Goal: Task Accomplishment & Management: Complete application form

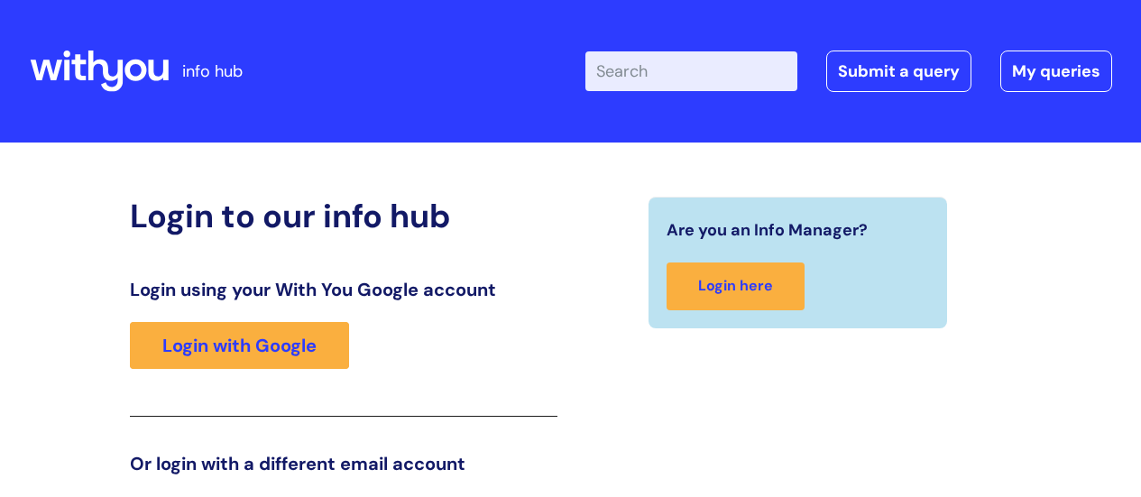
scroll to position [275, 0]
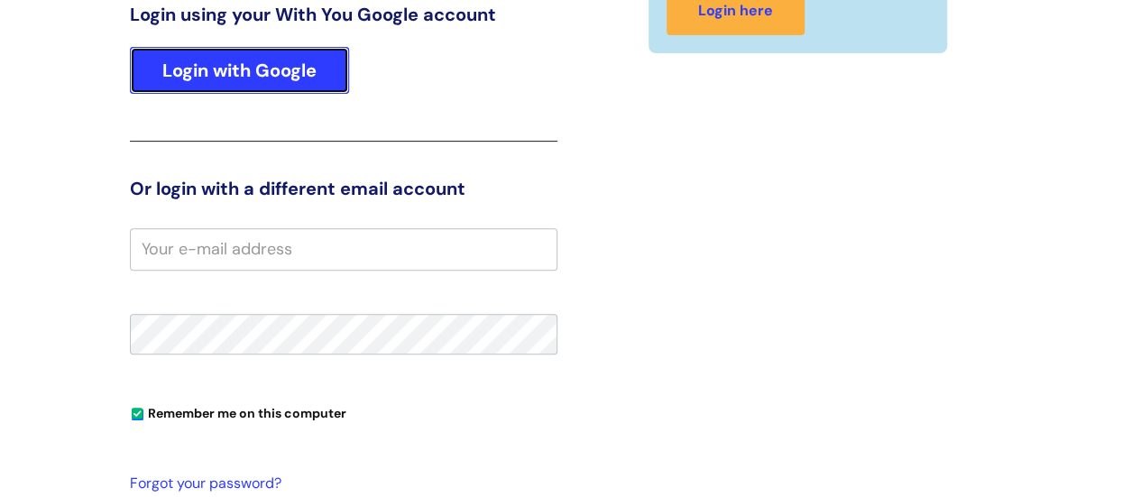
click at [262, 75] on link "Login with Google" at bounding box center [239, 70] width 219 height 47
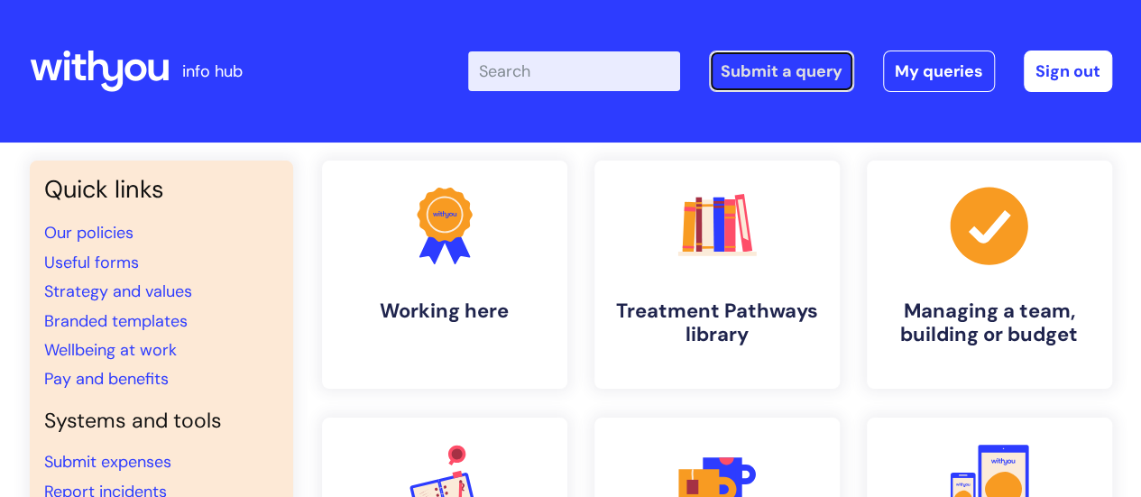
click at [794, 82] on link "Submit a query" at bounding box center [781, 71] width 145 height 41
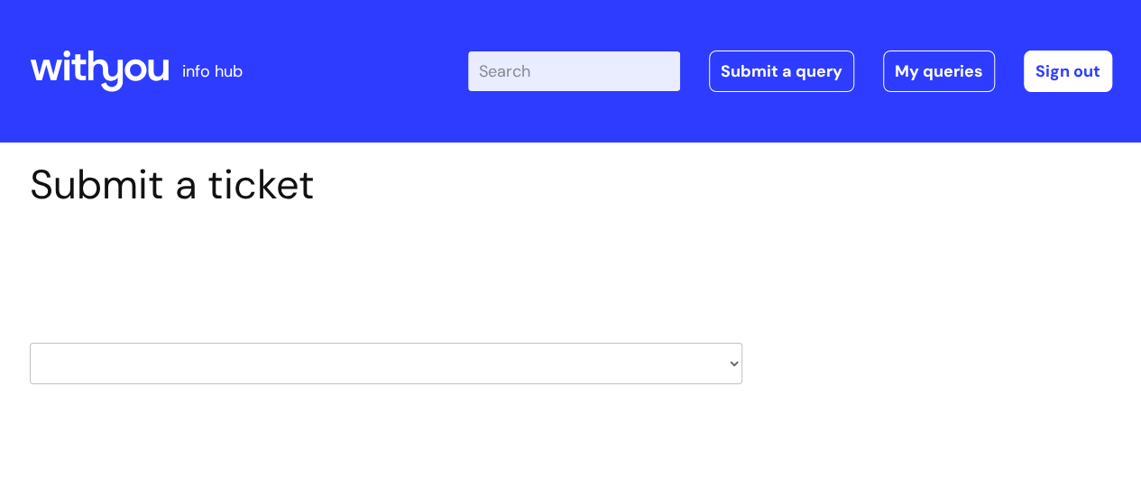
click at [474, 360] on select "HR / People IT and Support Clinical Drug Alerts Finance Accounts Data Support T…" at bounding box center [386, 363] width 712 height 41
select select "internal_communications"
click at [30, 343] on select "HR / People IT and Support Clinical Drug Alerts Finance Accounts Data Support T…" at bounding box center [386, 363] width 712 height 41
click at [415, 409] on div "Select issue type HR / People IT and Support Clinical Drug Alerts Finance Accou…" at bounding box center [386, 318] width 712 height 188
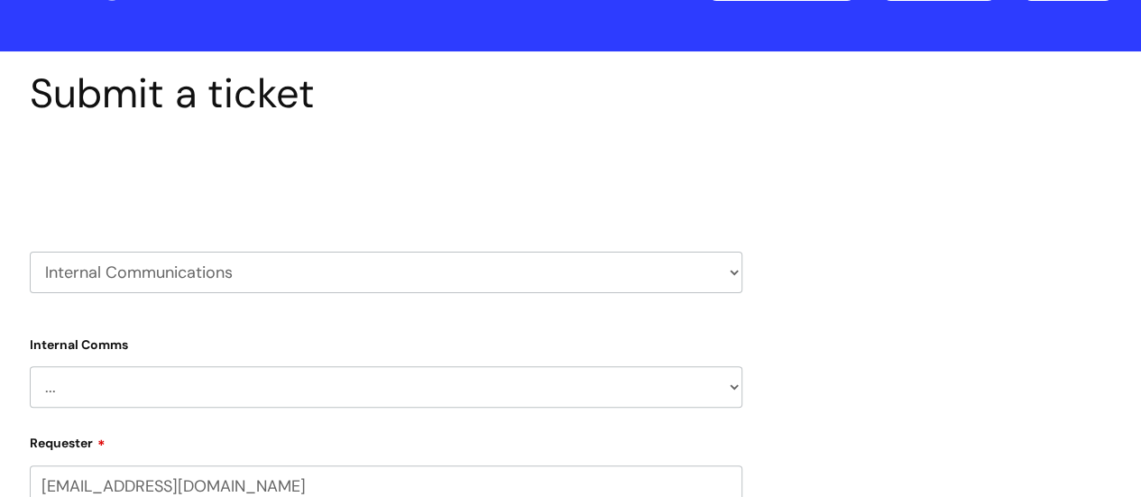
scroll to position [180, 0]
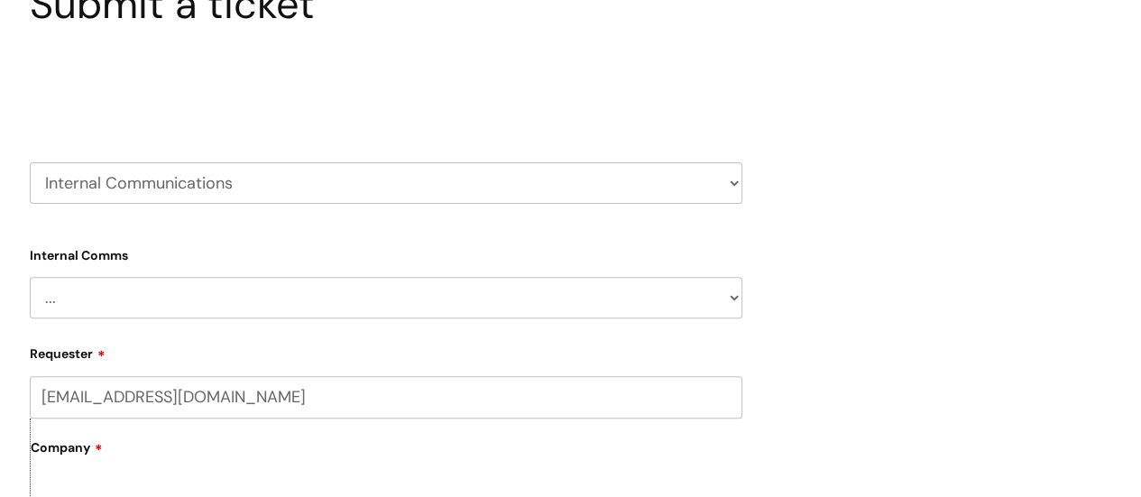
click at [413, 297] on select "... Internal Communication Staff and Volunteer awards Info hub WithYou Weekly e…" at bounding box center [386, 297] width 712 height 41
click at [535, 184] on select "HR / People IT and Support Clinical Drug Alerts Finance Accounts Data Support T…" at bounding box center [386, 182] width 712 height 41
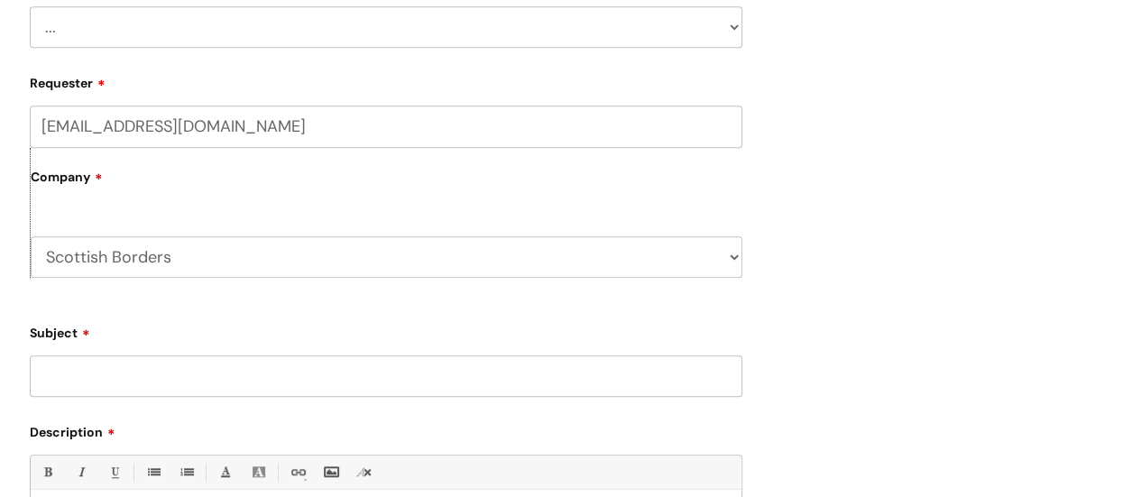
scroll to position [271, 0]
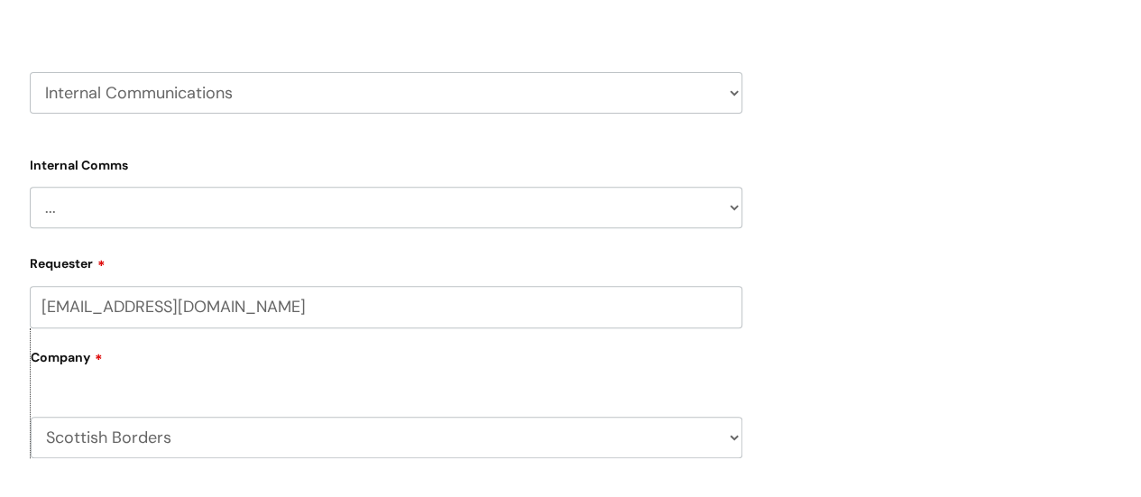
click at [568, 100] on select "HR / People IT and Support Clinical Drug Alerts Finance Accounts Data Support T…" at bounding box center [386, 92] width 712 height 41
select select "external_communications"
click at [30, 72] on select "HR / People IT and Support Clinical Drug Alerts Finance Accounts Data Support T…" at bounding box center [386, 92] width 712 height 41
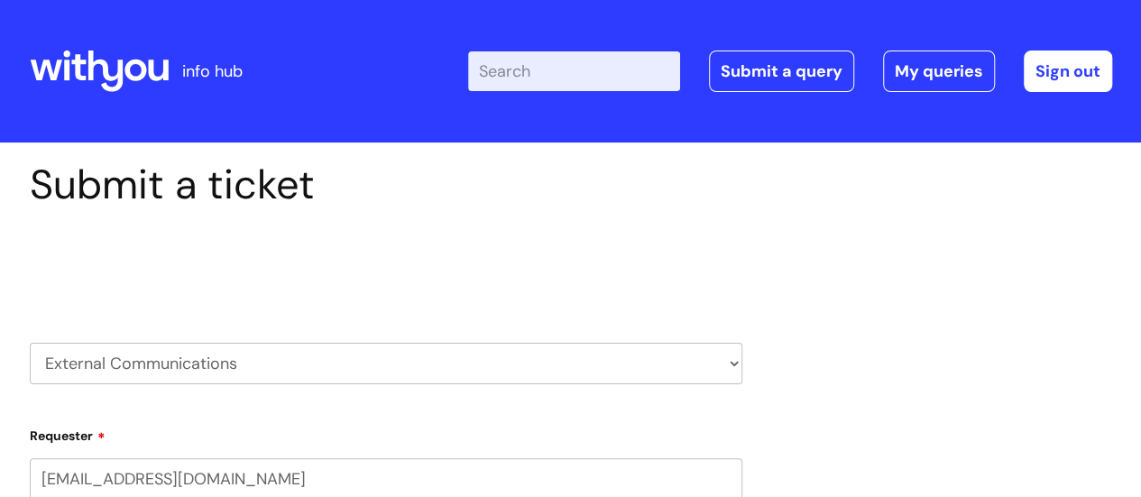
select select "80004286527"
click at [426, 293] on div "Select issue type HR / People IT and Support Clinical Drug Alerts Finance Accou…" at bounding box center [386, 318] width 712 height 188
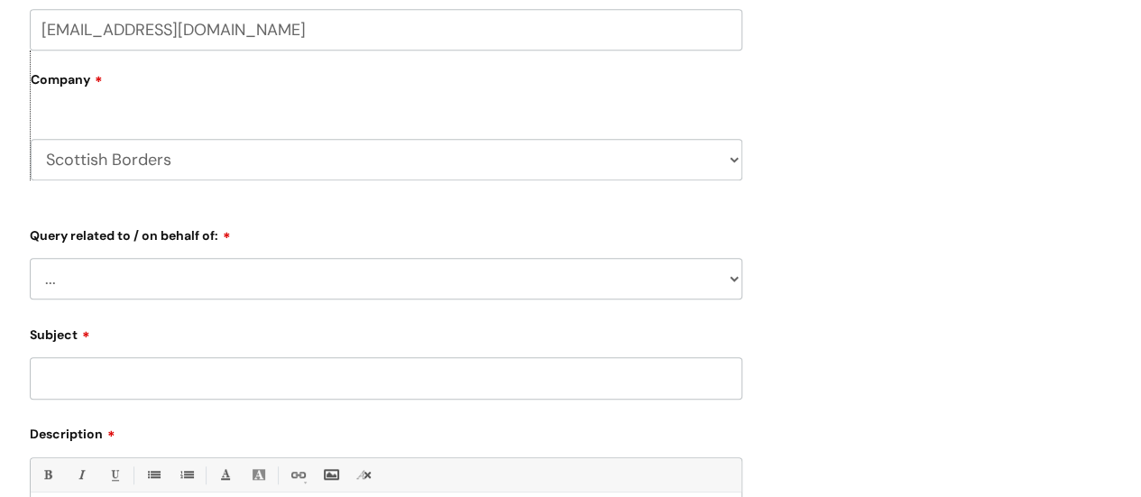
scroll to position [451, 0]
click at [283, 269] on select "... Brand or Brand Centre Website Queries (all regions) All Scottish Services I…" at bounding box center [386, 276] width 712 height 41
select select "All Scottish Services"
click at [30, 256] on select "... Brand or Brand Centre Website Queries (all regions) All Scottish Services I…" at bounding box center [386, 276] width 712 height 41
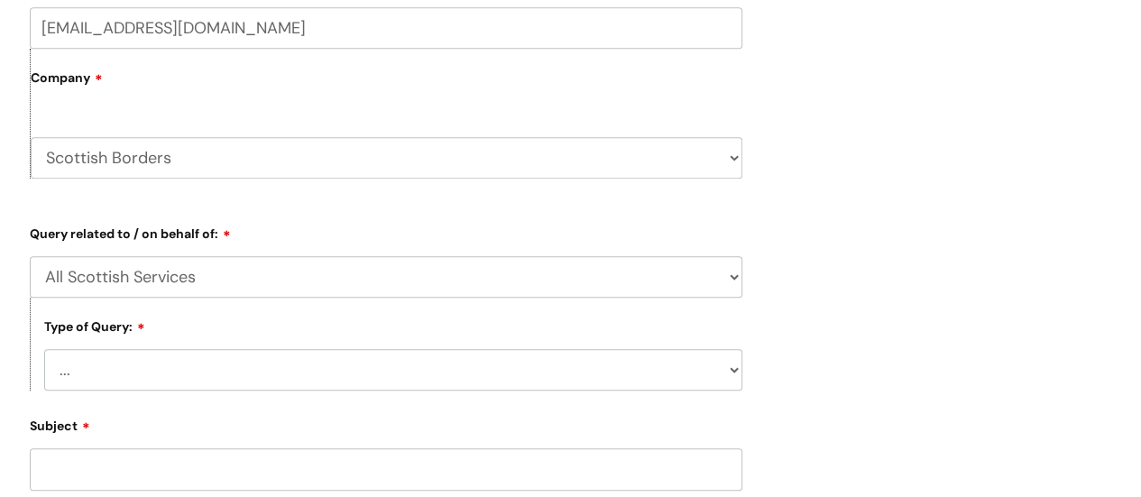
click at [321, 377] on select "... Press/Media support Social Media support Marketing materials Crisis communi…" at bounding box center [393, 369] width 698 height 41
select select "Press/Media support"
click at [44, 350] on select "... Press/Media support Social Media support Marketing materials Crisis communi…" at bounding box center [393, 369] width 698 height 41
click at [877, 340] on div "Submit a ticket Select issue type HR / People IT and Support Clinical Drug Aler…" at bounding box center [570, 300] width 1109 height 1180
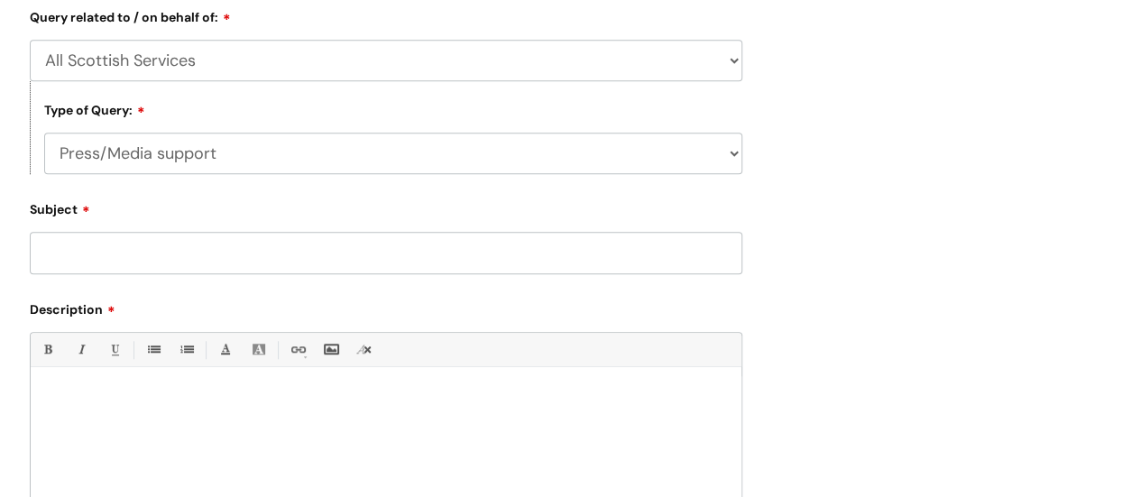
scroll to position [721, 0]
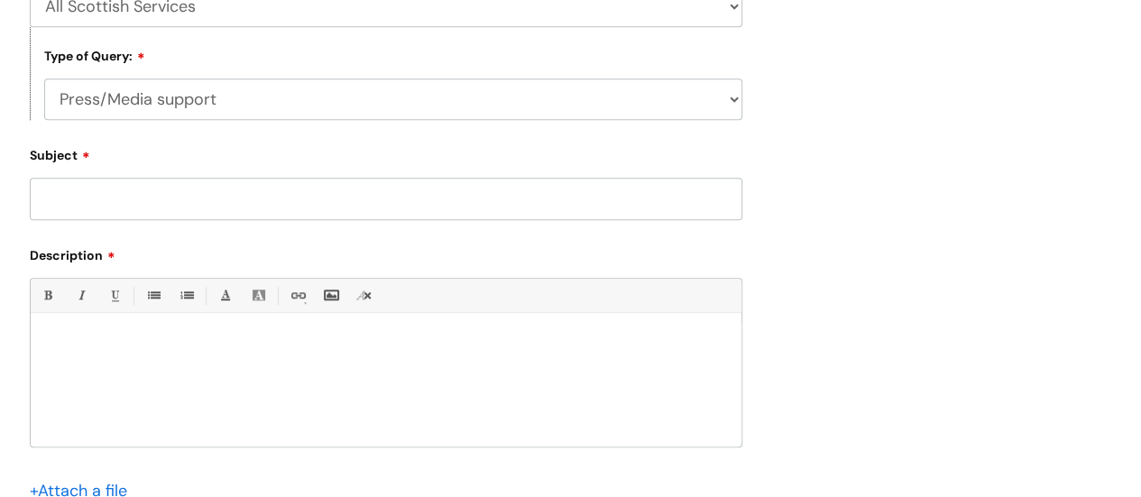
click at [339, 209] on input "Subject" at bounding box center [386, 198] width 712 height 41
type input "Media support request"
click at [314, 347] on p at bounding box center [386, 343] width 684 height 16
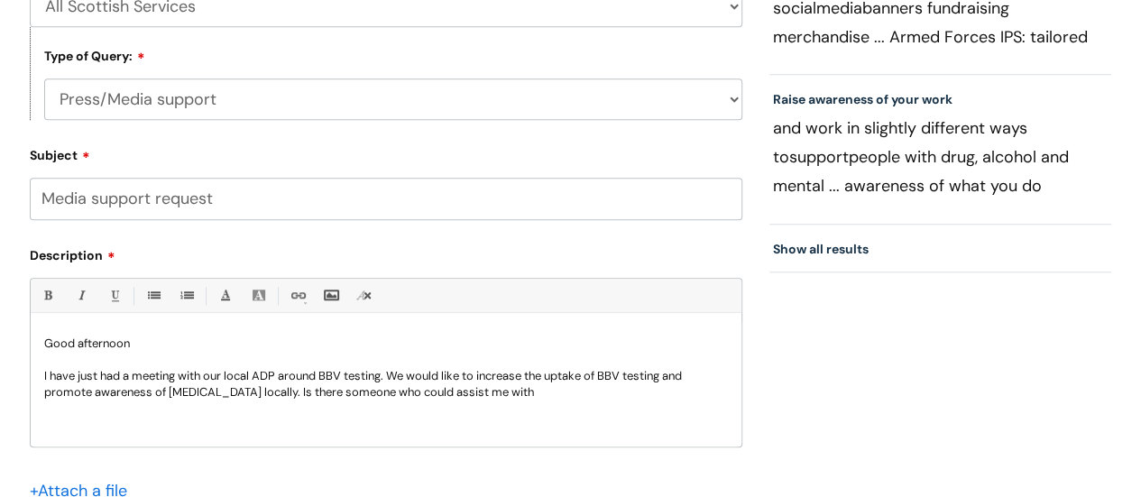
click at [314, 347] on p "Good afternoon" at bounding box center [386, 343] width 684 height 16
click at [218, 396] on p "I have just had a meeting with our local ADP around BBV testing. We would like …" at bounding box center [386, 384] width 684 height 32
click at [635, 398] on p "I have just had a meeting with our local ADP around BBV testing. We would like …" at bounding box center [386, 384] width 684 height 32
click at [153, 409] on p "I have just had a meeting with our local ADP around BBV testing. We would like …" at bounding box center [386, 392] width 684 height 49
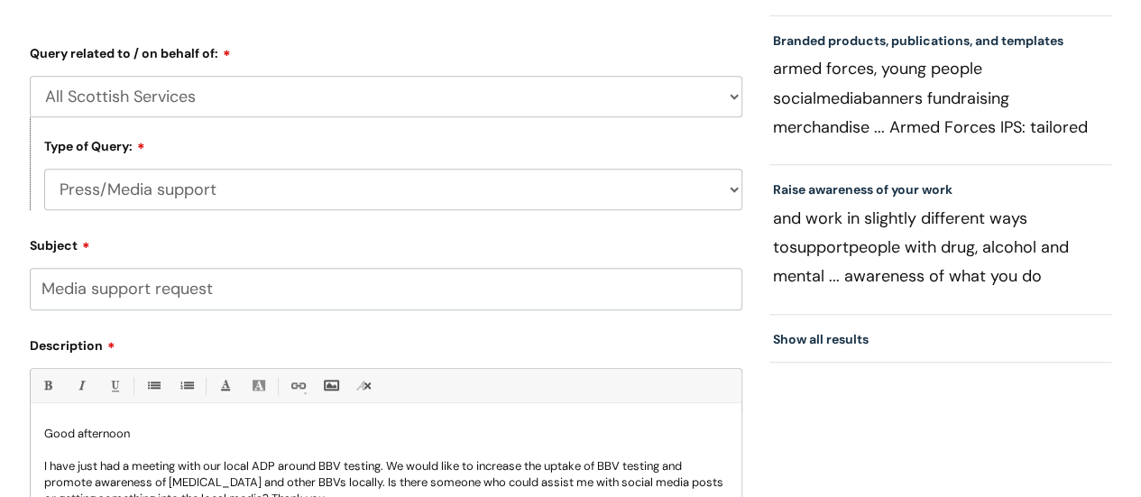
scroll to position [812, 0]
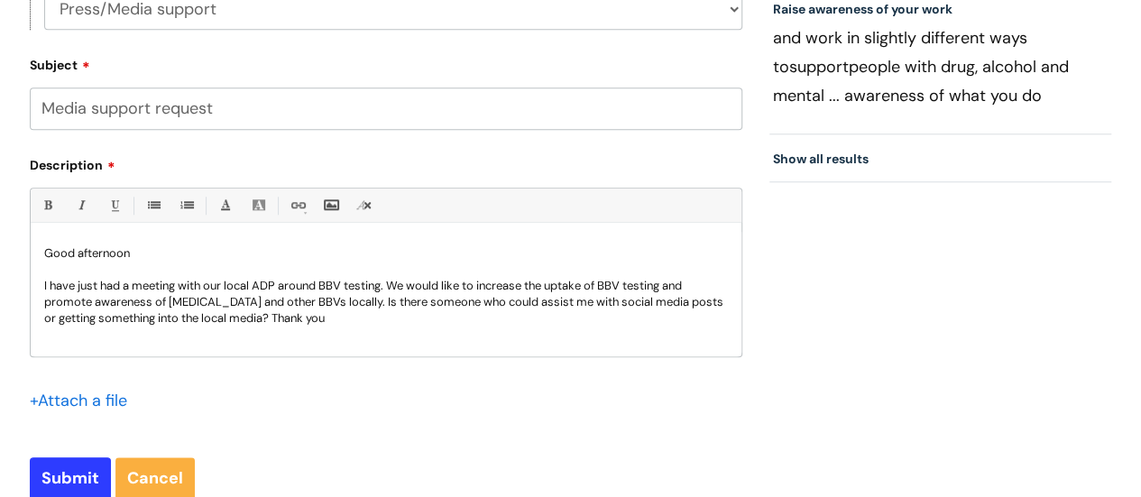
click at [350, 299] on p "I have just had a meeting with our local ADP around BBV testing. We would like …" at bounding box center [386, 302] width 684 height 49
click at [397, 298] on p "I have just had a meeting with our local ADP around BBV testing. We would like …" at bounding box center [386, 302] width 684 height 49
click at [63, 463] on input "Submit" at bounding box center [70, 477] width 81 height 41
type input "Please Wait..."
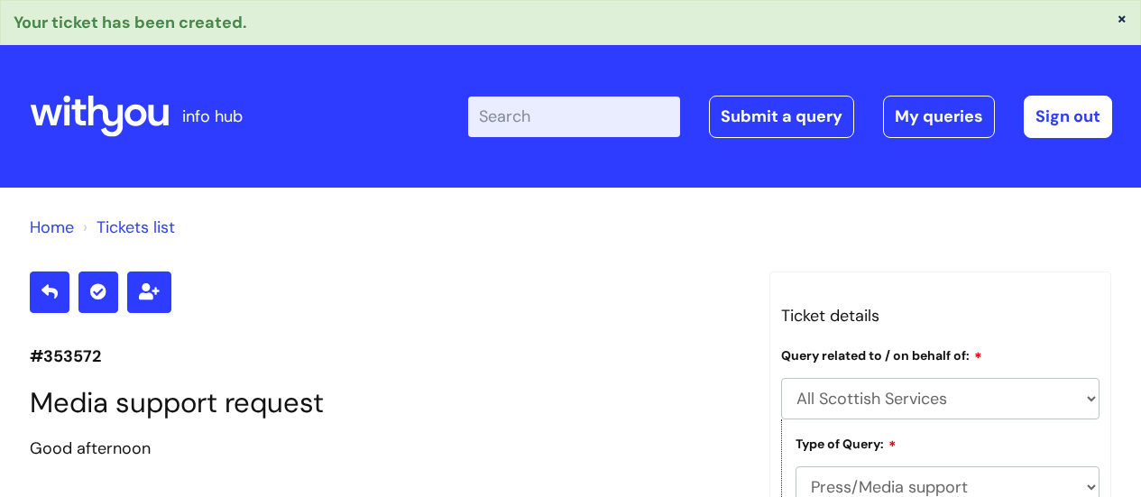
select select "All Scottish Services"
select select "Press/Media support"
